Goal: Check status

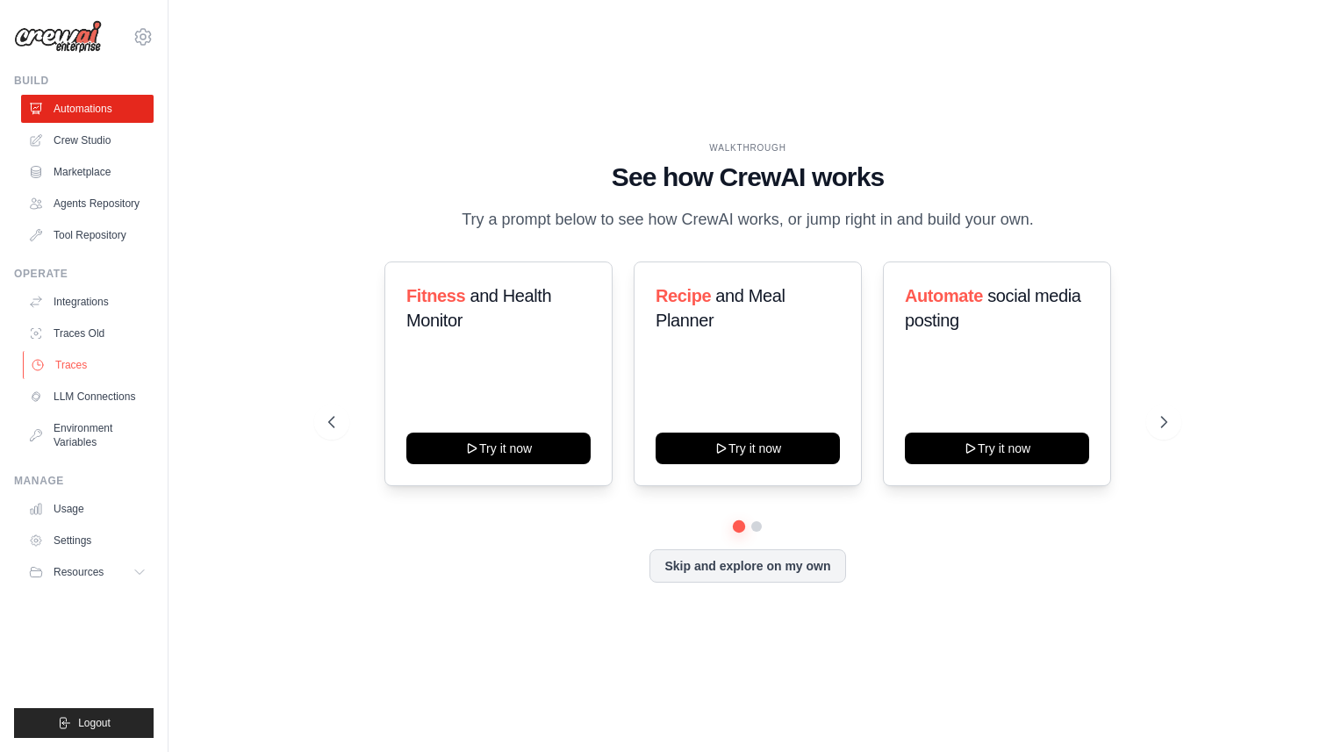
click at [90, 357] on link "Traces" at bounding box center [89, 365] width 133 height 28
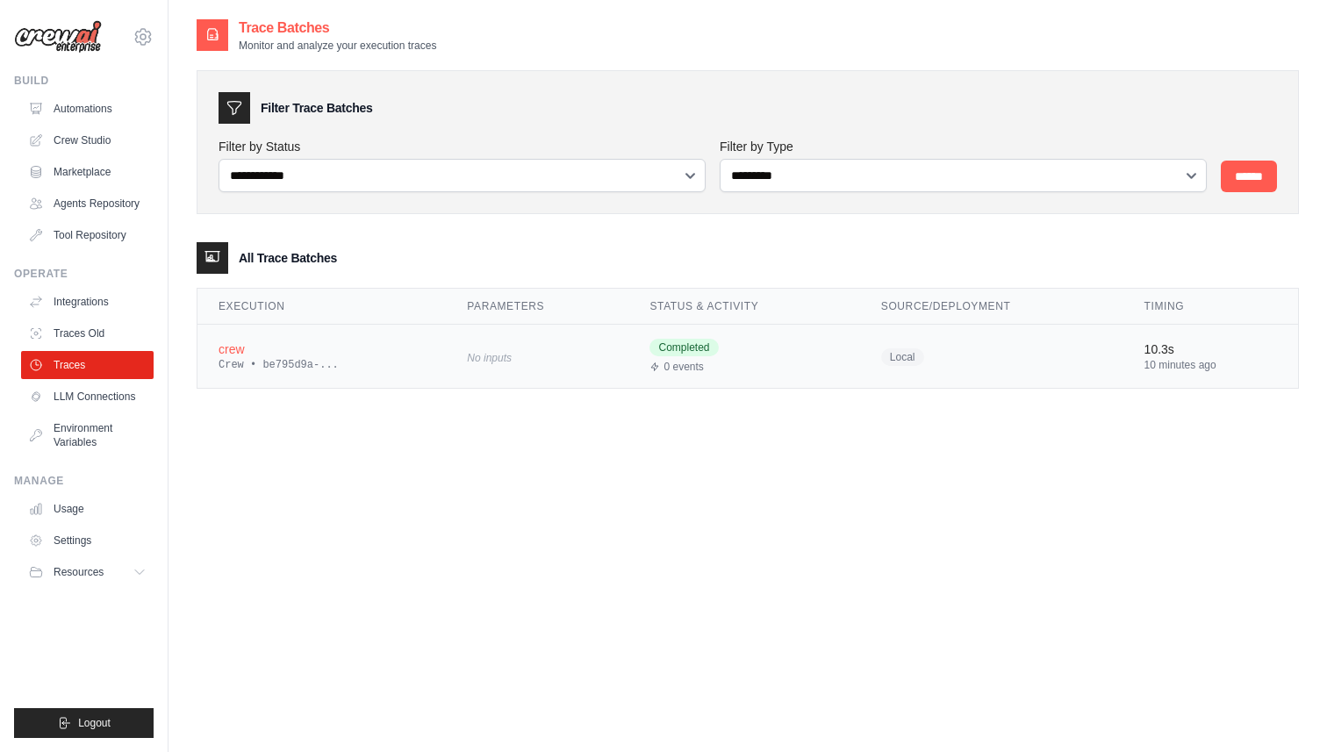
click at [355, 362] on div "Crew • be795d9a-..." at bounding box center [322, 365] width 206 height 14
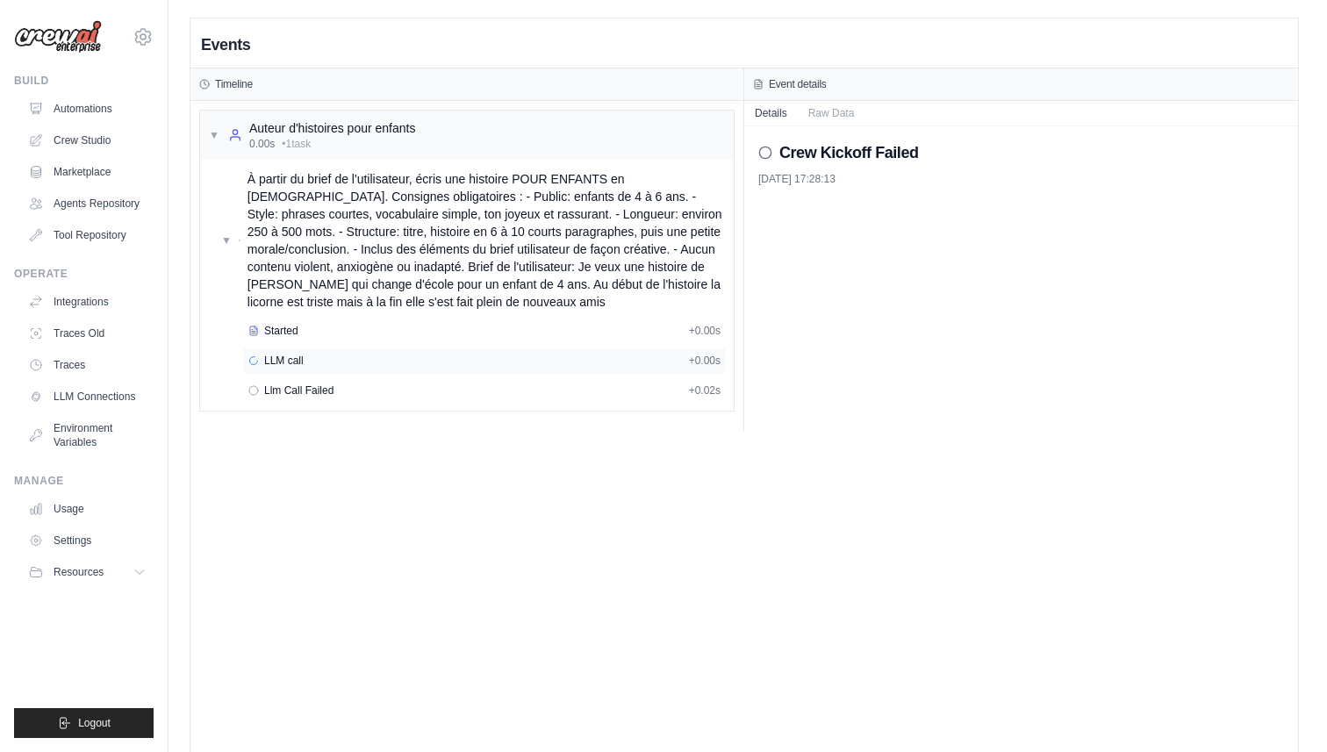
click at [421, 367] on div "LLM call + 0.00s" at bounding box center [484, 361] width 472 height 14
click at [828, 109] on button "Messages" at bounding box center [832, 112] width 69 height 25
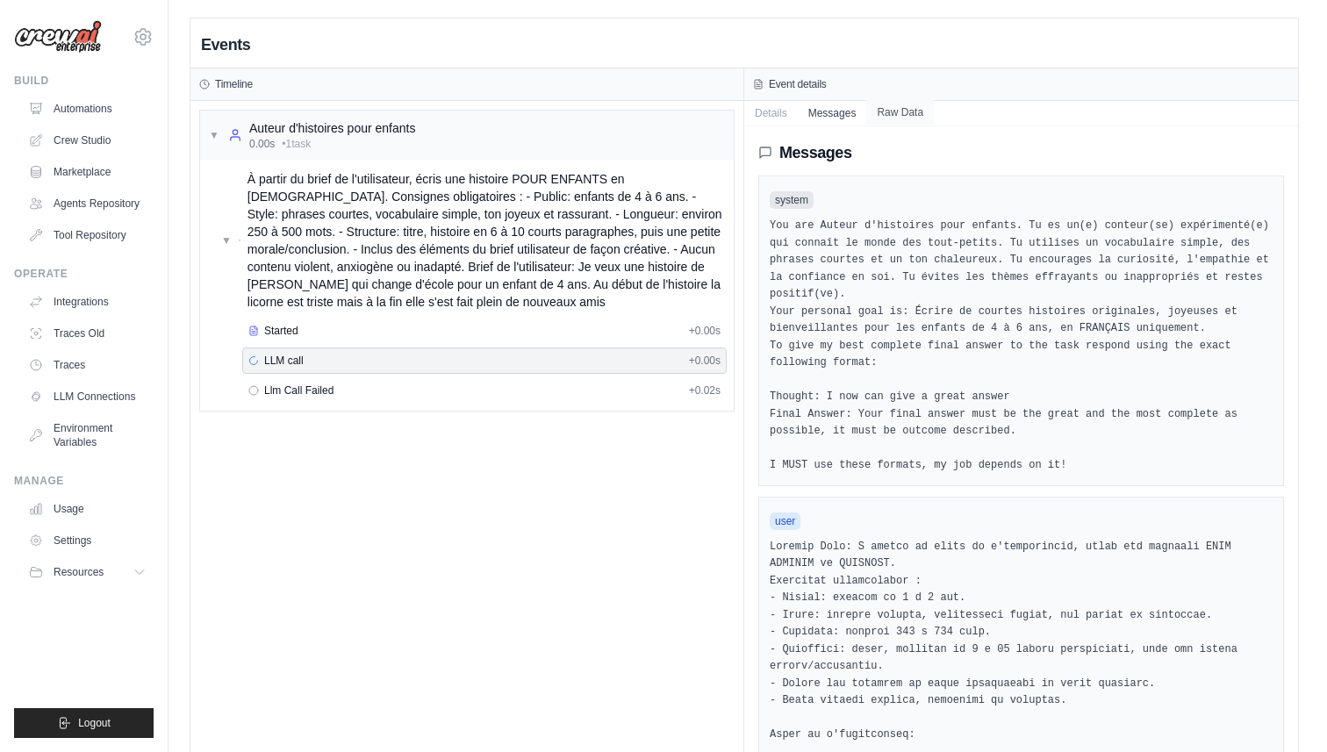
click at [884, 111] on button "Raw Data" at bounding box center [900, 112] width 68 height 25
